Goal: Task Accomplishment & Management: Manage account settings

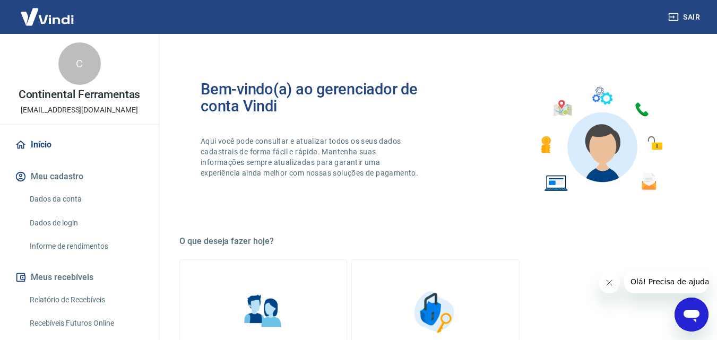
click at [606, 282] on icon "Fechar mensagem da empresa" at bounding box center [608, 283] width 8 height 8
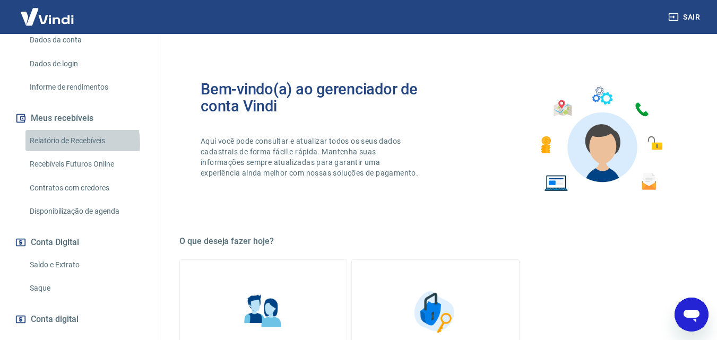
click at [69, 143] on link "Relatório de Recebíveis" at bounding box center [85, 141] width 120 height 22
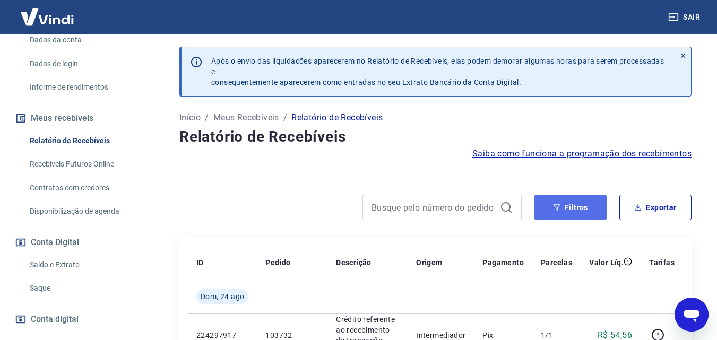
click at [582, 205] on button "Filtros" at bounding box center [570, 207] width 72 height 25
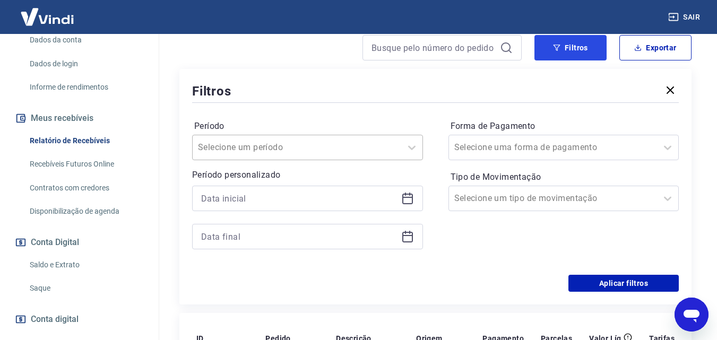
scroll to position [159, 0]
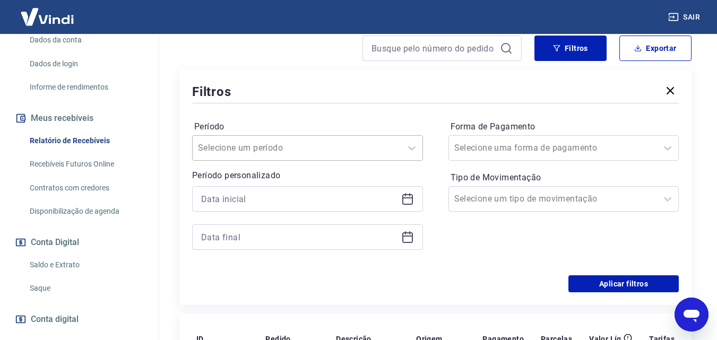
click at [248, 152] on input "Período" at bounding box center [251, 148] width 107 height 13
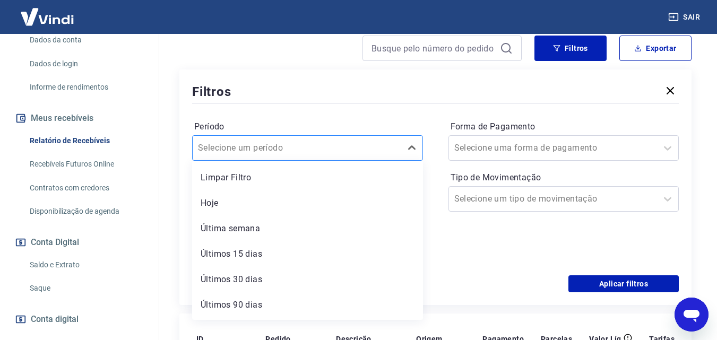
click at [251, 151] on input "Período" at bounding box center [251, 148] width 107 height 13
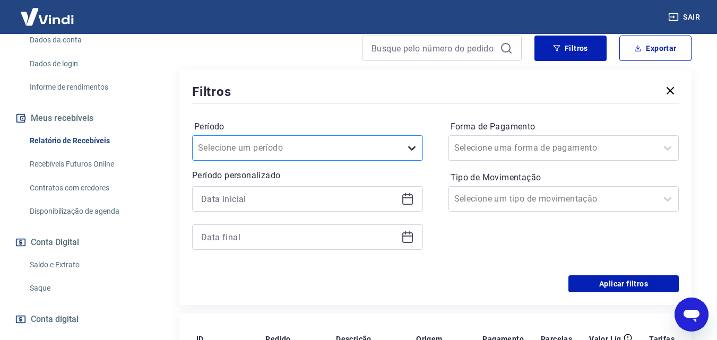
click at [410, 146] on icon at bounding box center [411, 148] width 13 height 13
click at [336, 194] on input at bounding box center [299, 199] width 196 height 16
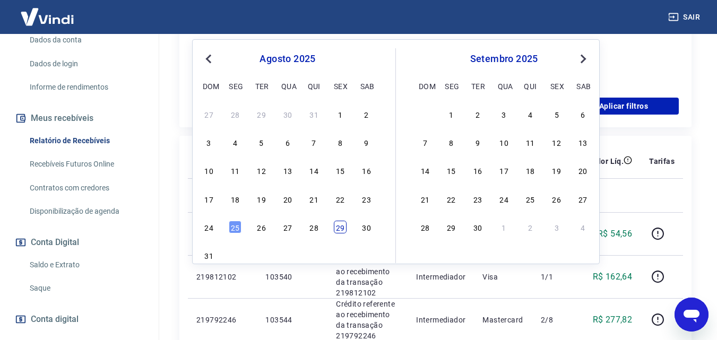
scroll to position [318, 0]
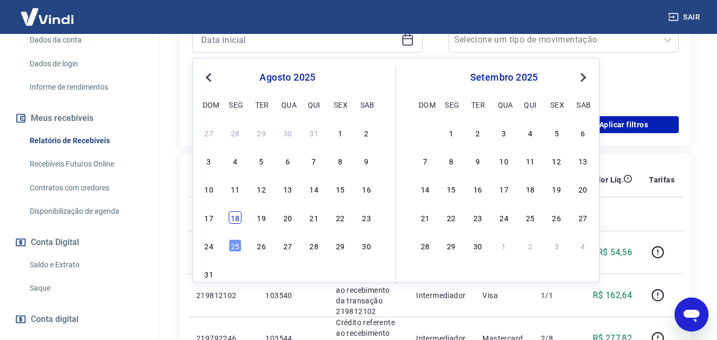
click at [238, 219] on div "18" at bounding box center [235, 217] width 13 height 13
type input "[DATE]"
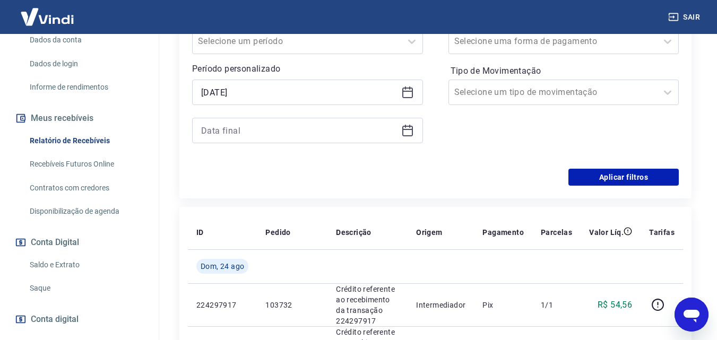
scroll to position [265, 0]
click at [319, 136] on input at bounding box center [299, 131] width 196 height 16
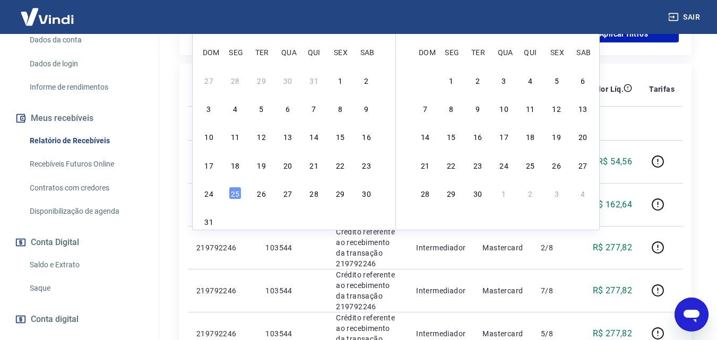
scroll to position [424, 0]
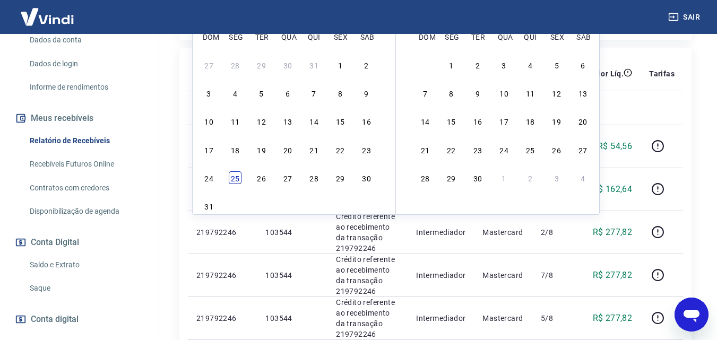
click at [231, 178] on div "25" at bounding box center [235, 177] width 13 height 13
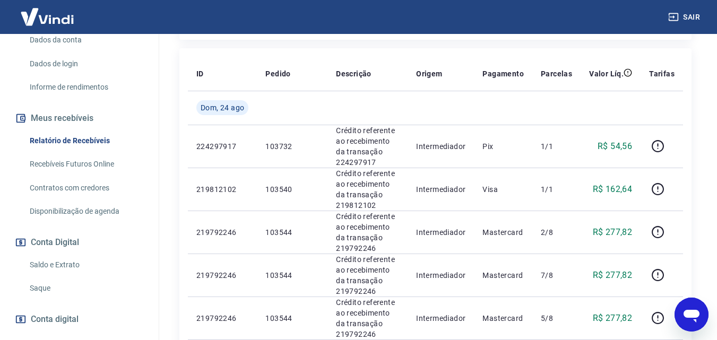
type input "[DATE]"
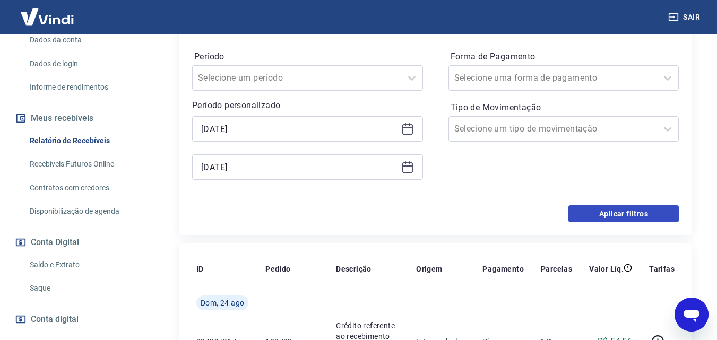
scroll to position [212, 0]
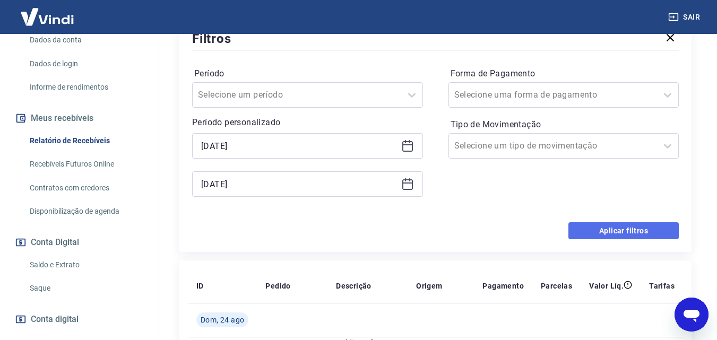
click at [624, 227] on button "Aplicar filtros" at bounding box center [623, 230] width 110 height 17
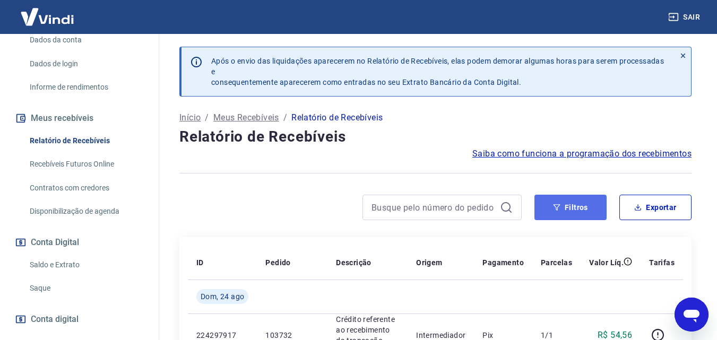
click at [555, 215] on button "Filtros" at bounding box center [570, 207] width 72 height 25
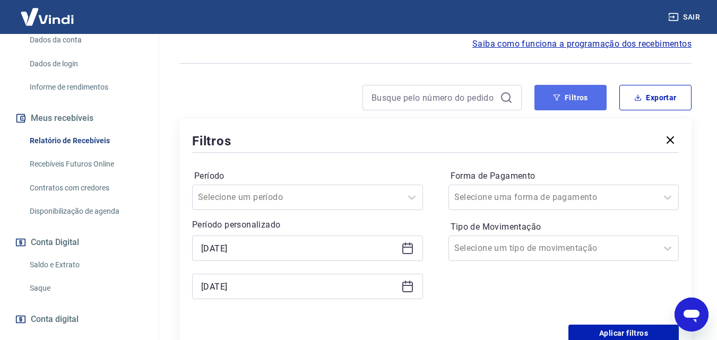
scroll to position [159, 0]
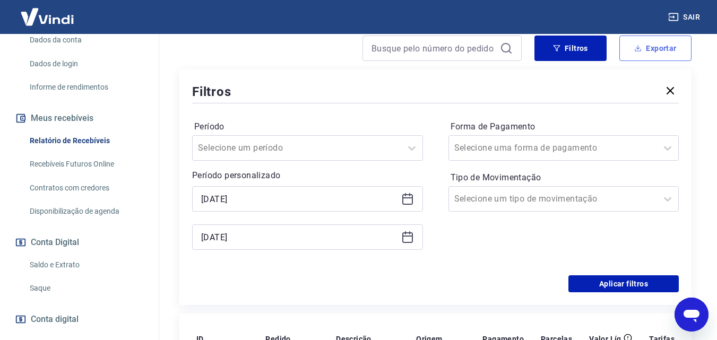
click at [653, 53] on button "Exportar" at bounding box center [655, 48] width 72 height 25
type input "[DATE]"
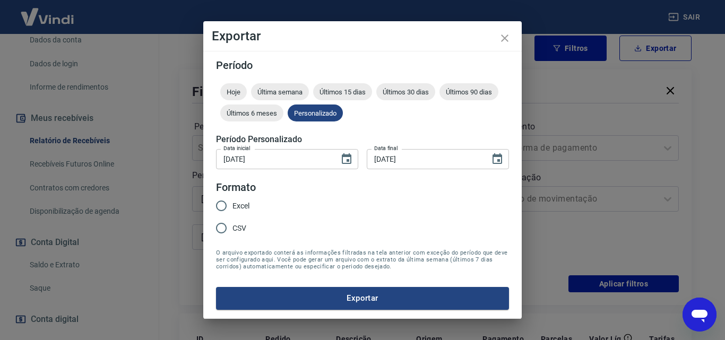
click at [229, 204] on input "Excel" at bounding box center [221, 206] width 22 height 22
radio input "true"
click at [413, 299] on button "Exportar" at bounding box center [362, 298] width 293 height 22
